Goal: Register for event/course

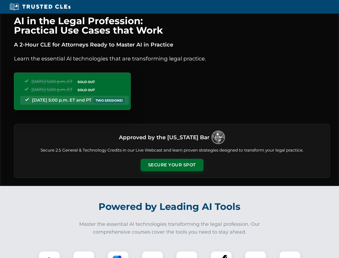
click at [172, 165] on button "Secure Your Spot" at bounding box center [172, 165] width 63 height 12
click at [49, 254] on img at bounding box center [50, 262] width 16 height 16
click at [84, 254] on div at bounding box center [83, 261] width 21 height 21
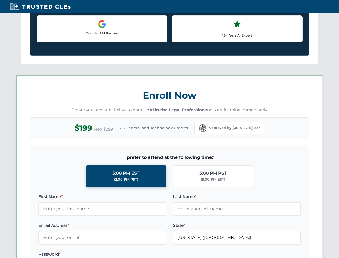
click at [152, 254] on label "Password *" at bounding box center [102, 254] width 128 height 6
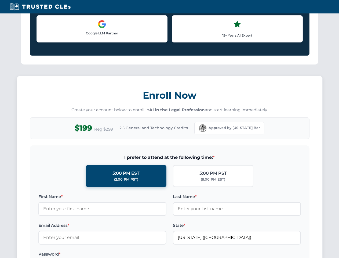
scroll to position [527, 0]
